Goal: Task Accomplishment & Management: Complete application form

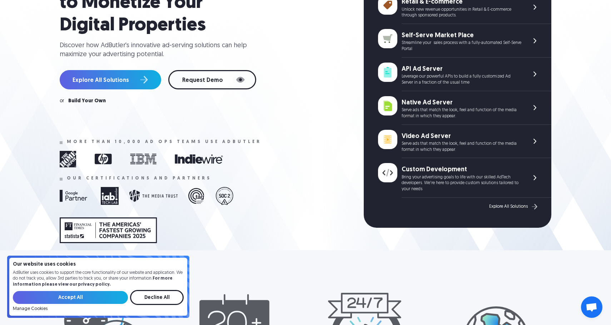
scroll to position [90, 0]
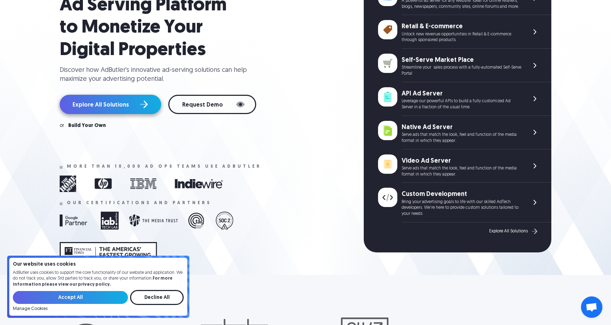
click at [133, 102] on link "Explore All Solutions" at bounding box center [110, 104] width 101 height 19
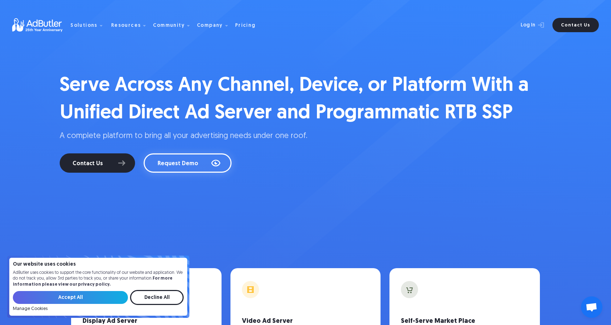
click at [196, 157] on link "Request Demo" at bounding box center [188, 162] width 88 height 19
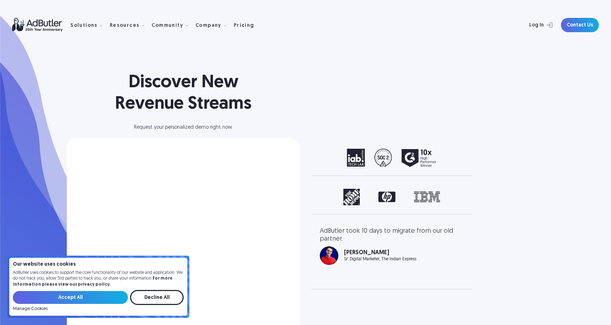
select select "North America"
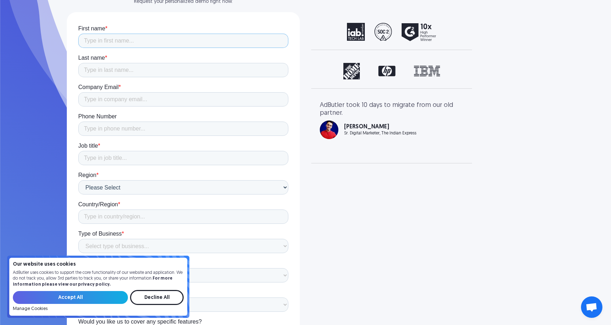
scroll to position [125, 0]
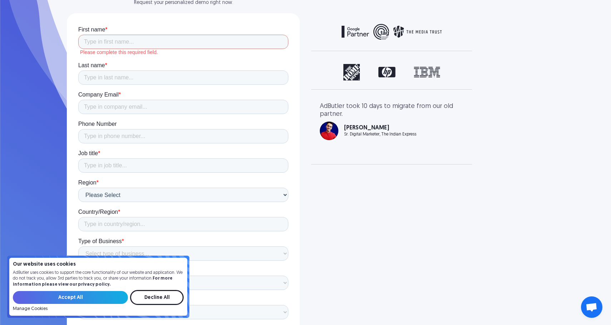
click at [193, 49] on form "First name * Please complete this required field. Last name * Company Email * P…" at bounding box center [183, 208] width 210 height 365
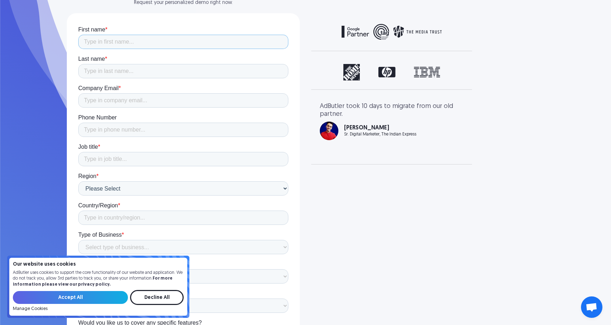
click at [191, 43] on input "First name *" at bounding box center [183, 42] width 210 height 14
type input "Bernie"
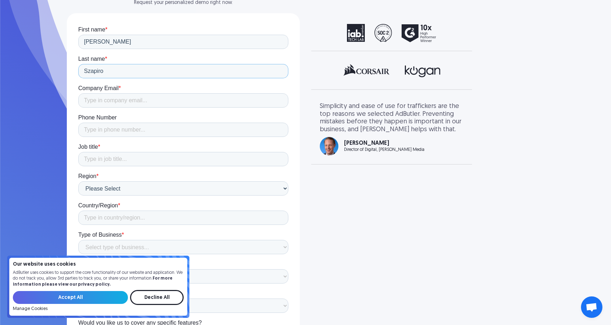
type input "Szapiro"
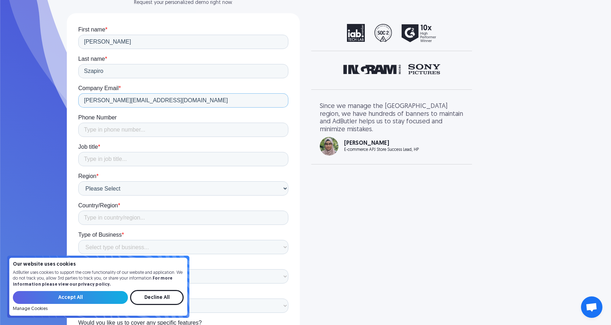
type input "bernie@coupr.io"
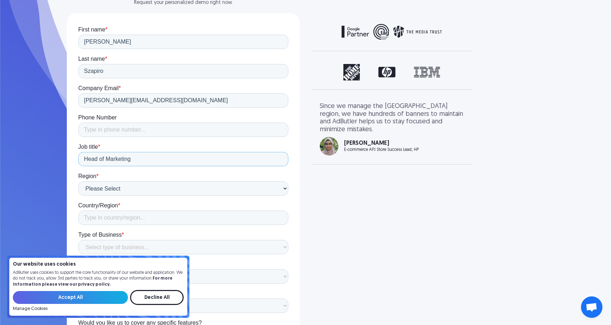
type input "Head of Marketing"
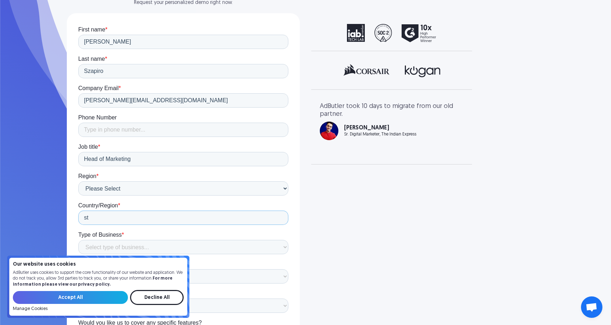
type input "s"
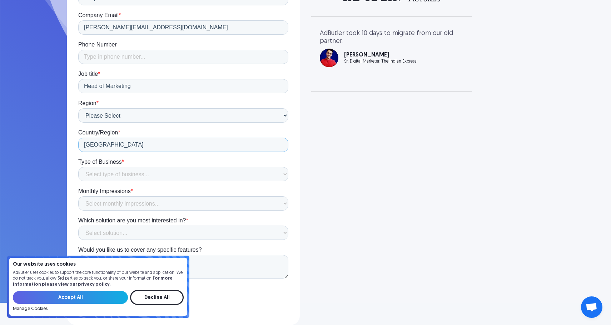
scroll to position [198, 0]
type input "USA"
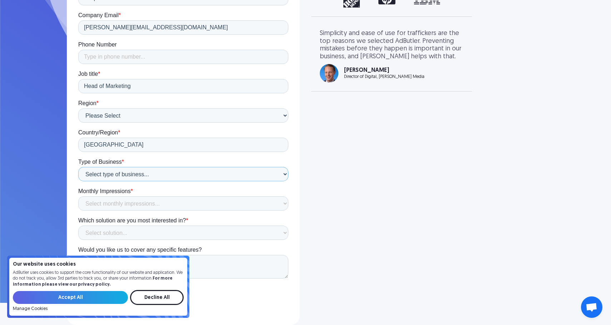
select select "Technology Provider"
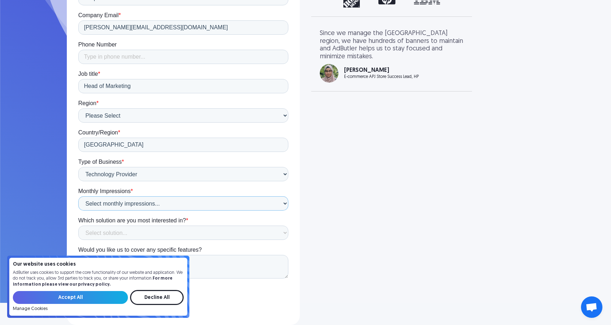
select select "Less than 1 million"
drag, startPoint x: 155, startPoint y: 299, endPoint x: 77, endPoint y: 346, distance: 91.2
click at [155, 299] on input "Decline All" at bounding box center [157, 297] width 54 height 15
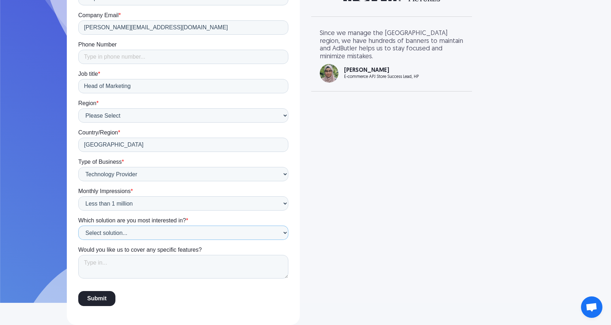
select select "Not Sure"
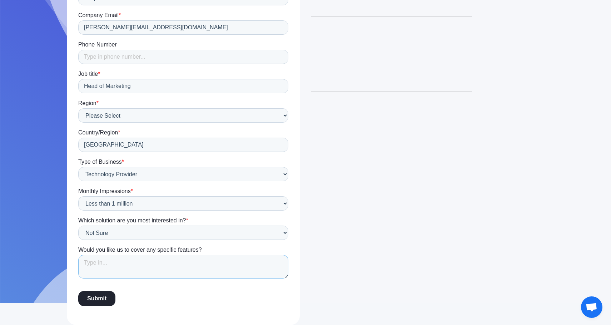
click at [137, 268] on textarea "Would you like us to cover any specific features?" at bounding box center [183, 267] width 210 height 24
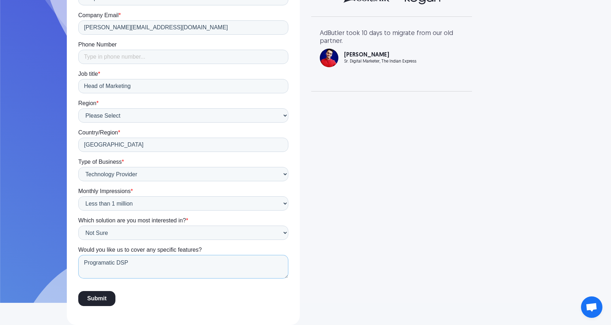
type textarea "Programatic DSP"
click at [98, 298] on input "Submit" at bounding box center [96, 298] width 37 height 15
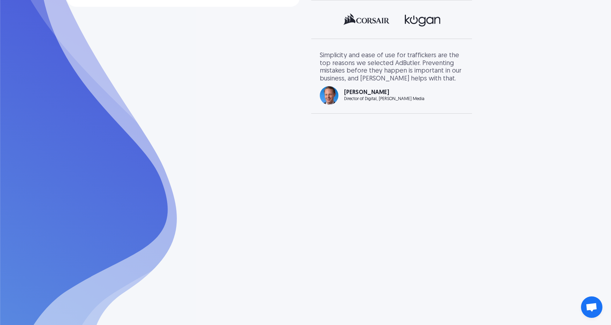
scroll to position [175, 0]
